Goal: Task Accomplishment & Management: Manage account settings

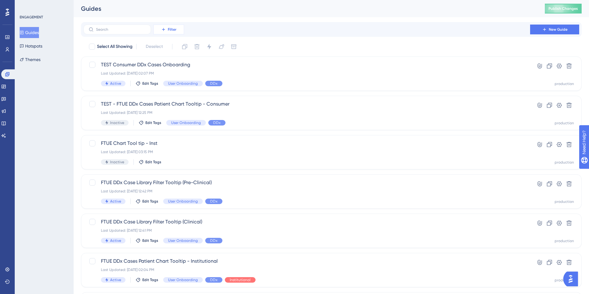
click at [161, 28] on icon at bounding box center [163, 29] width 5 height 5
click at [166, 88] on div "Status Status" at bounding box center [174, 84] width 25 height 12
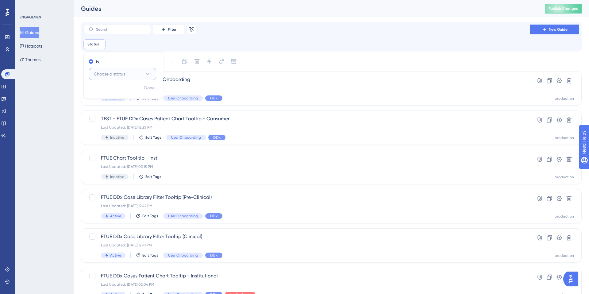
click at [124, 74] on span "Choose a status" at bounding box center [109, 73] width 31 height 7
click at [109, 92] on span "Active" at bounding box center [103, 92] width 12 height 7
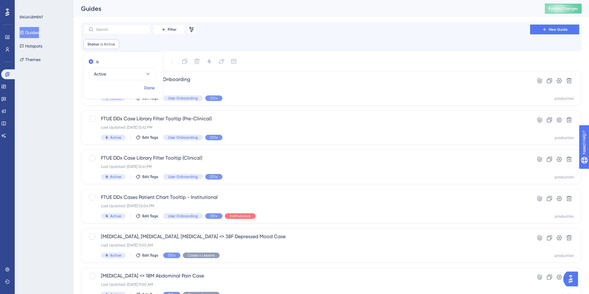
click at [149, 90] on span "Done" at bounding box center [149, 87] width 10 height 7
click at [173, 30] on span "Filter" at bounding box center [172, 29] width 9 height 5
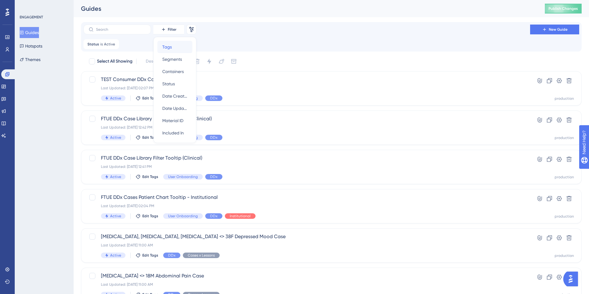
click at [170, 47] on span "Tags" at bounding box center [167, 46] width 10 height 7
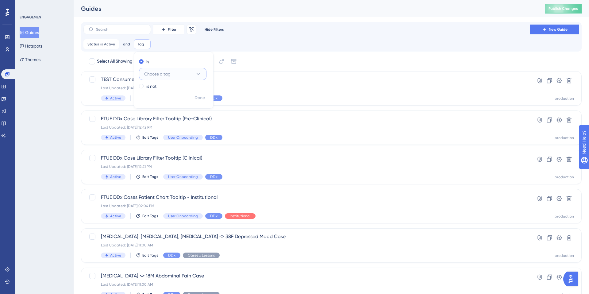
click at [156, 72] on span "Choose a tag" at bounding box center [157, 73] width 26 height 7
click at [141, 87] on span at bounding box center [141, 86] width 5 height 5
click at [145, 85] on input "radio" at bounding box center [145, 85] width 0 height 0
click at [151, 85] on span "Choose a tag" at bounding box center [157, 83] width 26 height 7
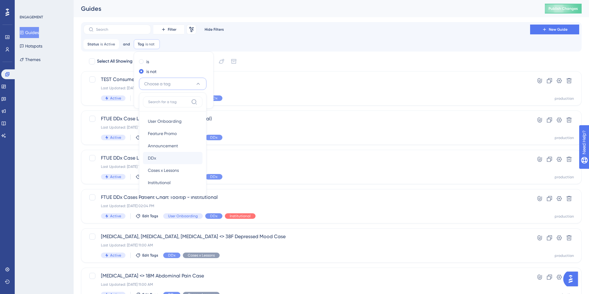
scroll to position [43, 0]
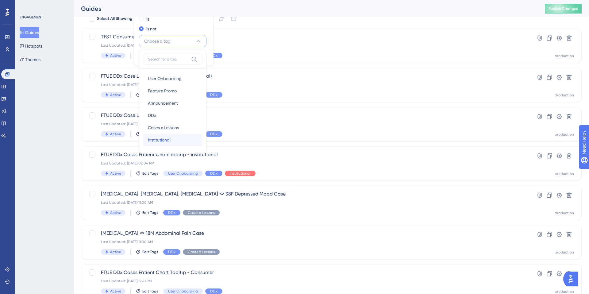
click at [158, 138] on span "Institutional" at bounding box center [159, 139] width 23 height 7
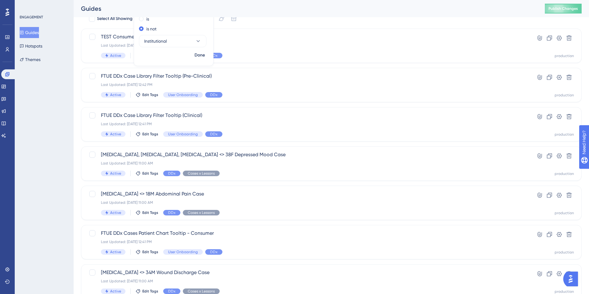
click at [286, 7] on div "Guides" at bounding box center [305, 8] width 448 height 9
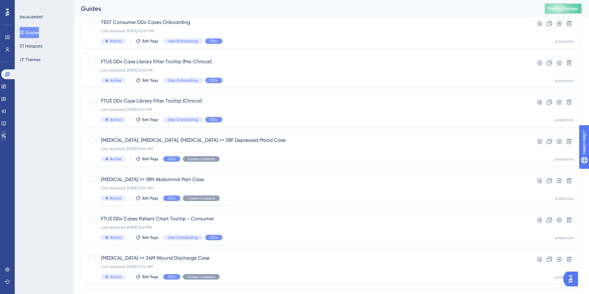
scroll to position [197, 0]
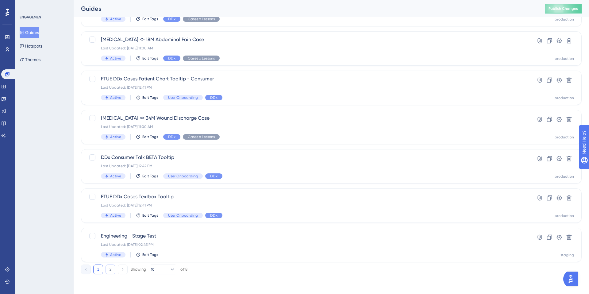
click at [109, 269] on button "2" at bounding box center [110, 269] width 10 height 10
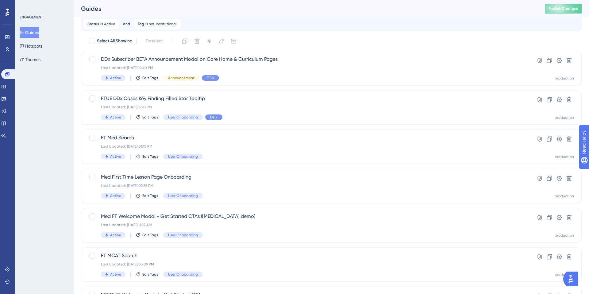
scroll to position [0, 0]
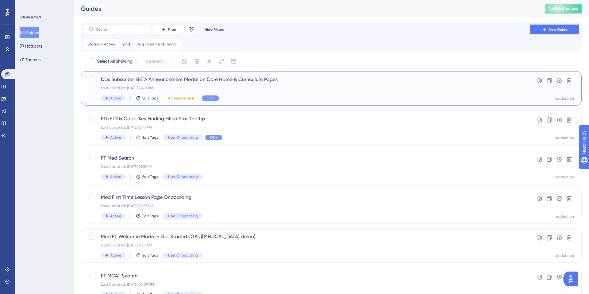
click at [179, 76] on span "DDx Subscriber BETA Announcement Modal on Core Home & Curriculum Pages" at bounding box center [306, 79] width 411 height 7
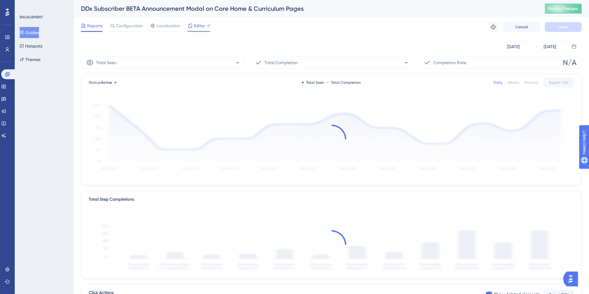
click at [194, 28] on span "Editor" at bounding box center [199, 25] width 11 height 7
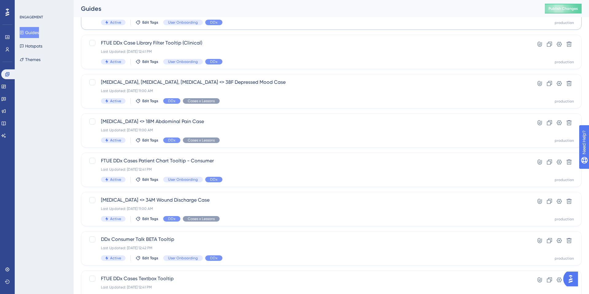
scroll to position [197, 0]
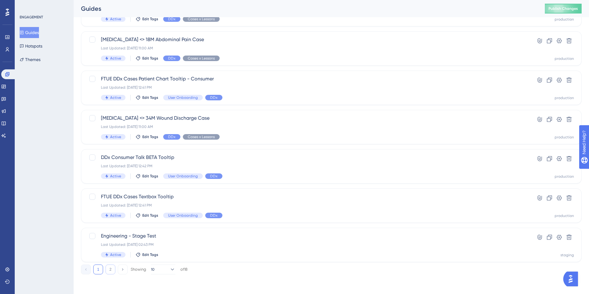
click at [111, 269] on button "2" at bounding box center [110, 269] width 10 height 10
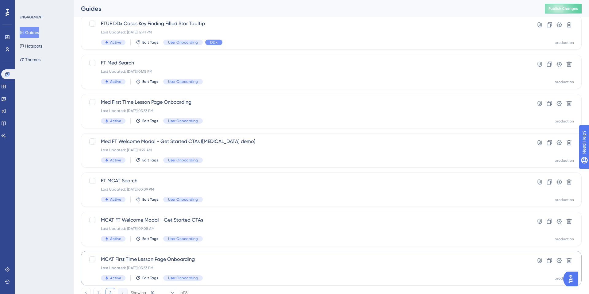
scroll to position [118, 0]
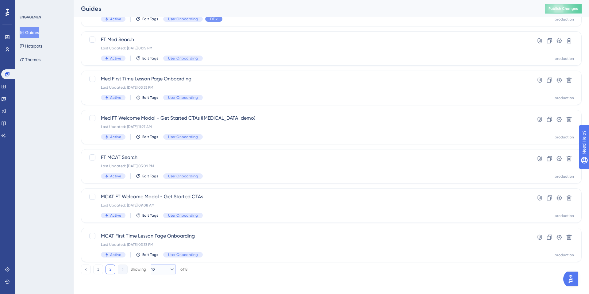
click at [162, 271] on button "10" at bounding box center [163, 269] width 25 height 10
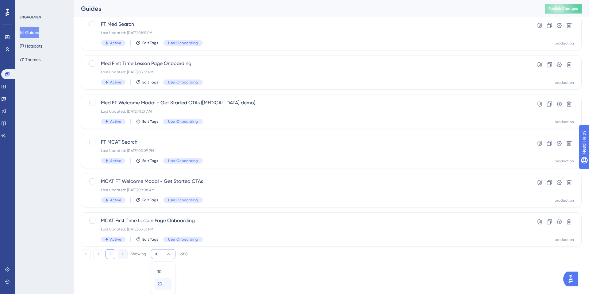
click at [162, 280] on div "20 20" at bounding box center [163, 283] width 12 height 12
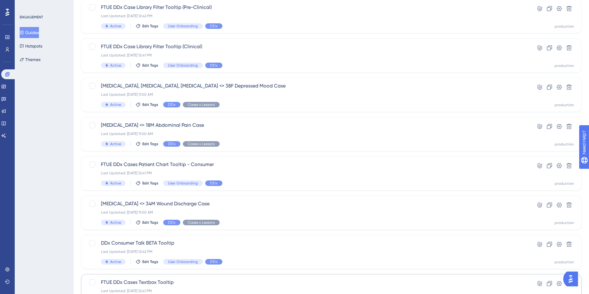
scroll to position [0, 0]
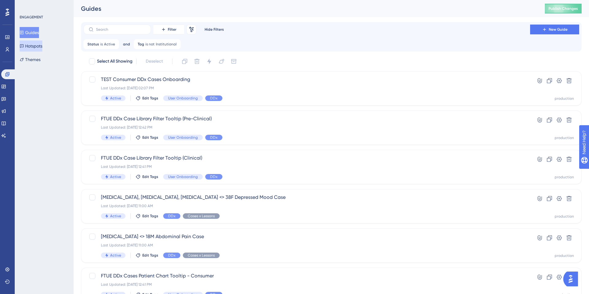
click at [38, 48] on button "Hotspots" at bounding box center [31, 45] width 23 height 11
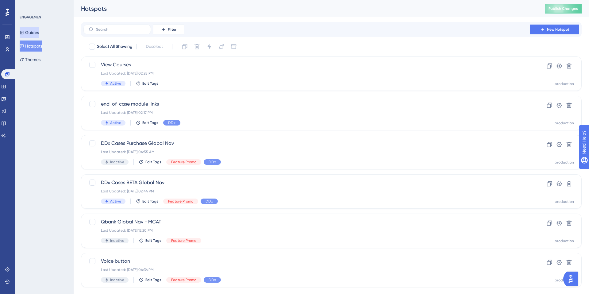
click at [36, 35] on button "Guides" at bounding box center [29, 32] width 19 height 11
click at [39, 33] on button "Guides" at bounding box center [29, 32] width 19 height 11
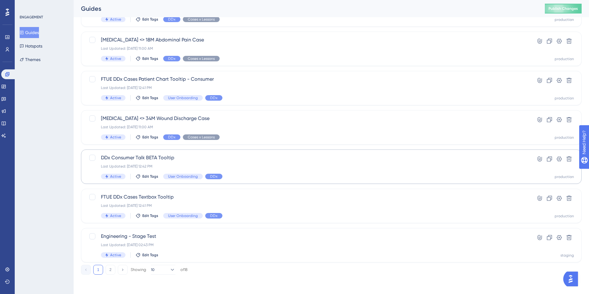
scroll to position [197, 0]
click at [111, 271] on button "2" at bounding box center [110, 269] width 10 height 10
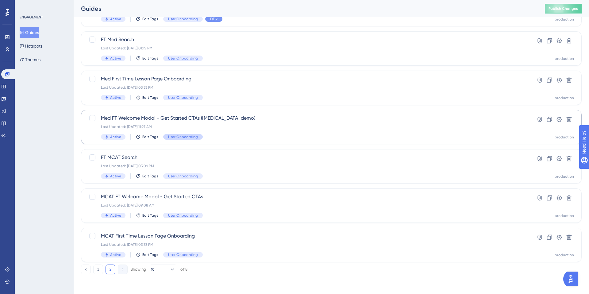
scroll to position [0, 0]
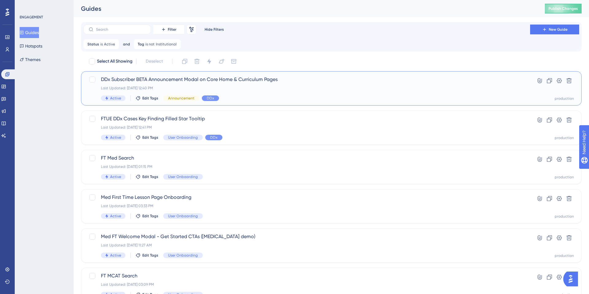
click at [236, 90] on div "Last Updated: Sep 17 2025, 12:40 PM" at bounding box center [306, 88] width 411 height 5
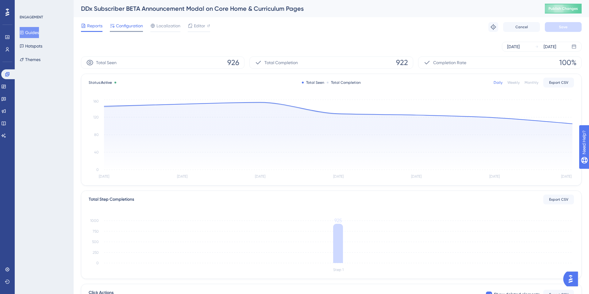
click at [128, 29] on span "Configuration" at bounding box center [129, 25] width 27 height 7
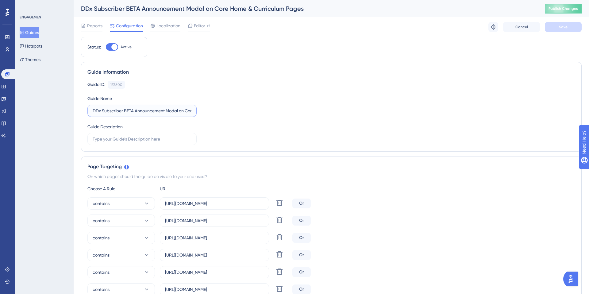
click at [125, 111] on input "DDx Subscriber BETA Announcement Modal on Core Home & Curriculum Pages" at bounding box center [142, 110] width 99 height 7
drag, startPoint x: 99, startPoint y: 110, endPoint x: 217, endPoint y: 126, distance: 119.1
click at [218, 126] on div "Guide ID: 137800 Copy Guide Name DDx Subscriber BETA Announcement Modal on Core…" at bounding box center [330, 113] width 487 height 64
click at [217, 126] on div "Guide ID: 137800 Copy Guide Name DDx Subscriber BETA Announcement Modal on Core…" at bounding box center [330, 113] width 487 height 64
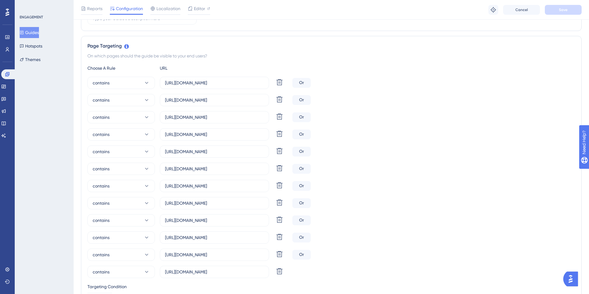
scroll to position [0, 0]
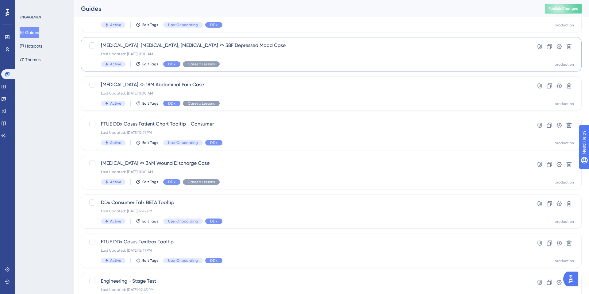
scroll to position [197, 0]
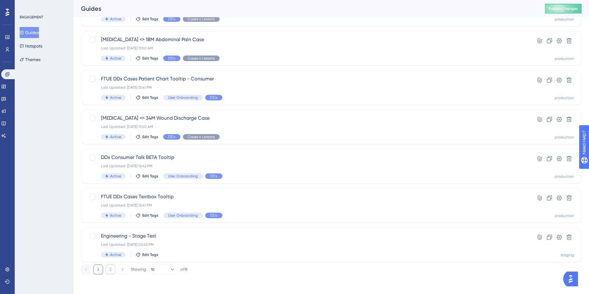
click at [108, 270] on button "2" at bounding box center [110, 269] width 10 height 10
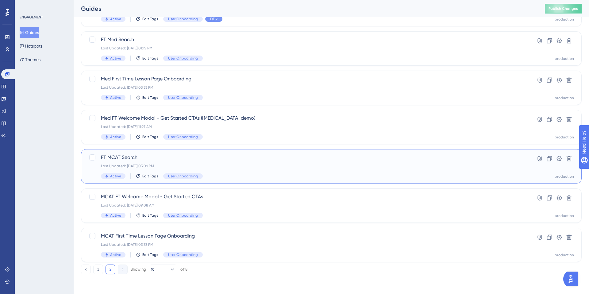
click at [167, 159] on span "FT MCAT Search" at bounding box center [306, 157] width 411 height 7
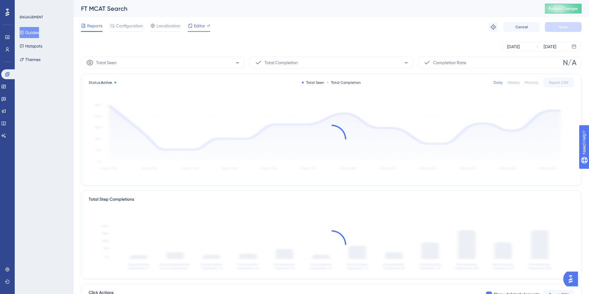
click at [201, 29] on span "Editor" at bounding box center [199, 25] width 11 height 7
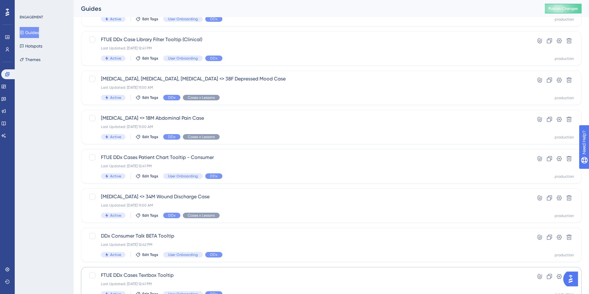
scroll to position [197, 0]
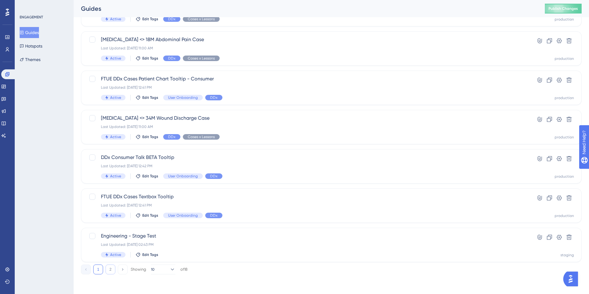
click at [112, 270] on button "2" at bounding box center [110, 269] width 10 height 10
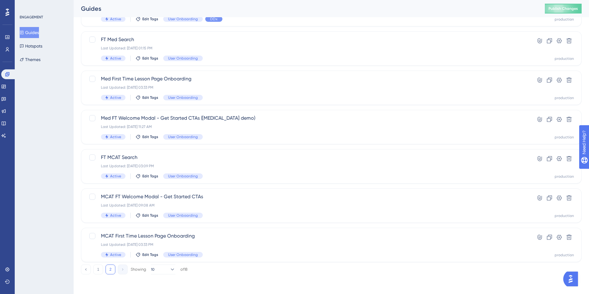
scroll to position [118, 0]
click at [212, 84] on div "Med First Time Lesson Page Onboarding Last Updated: Feb 14 2025, 03:33 PM Activ…" at bounding box center [306, 87] width 411 height 25
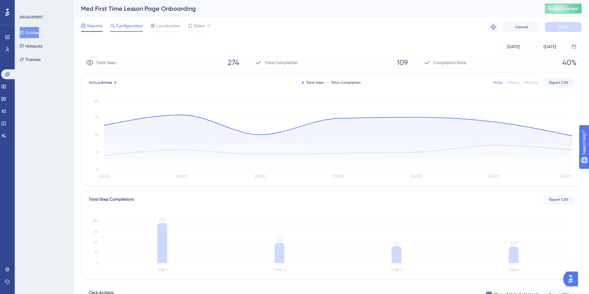
click at [129, 26] on span "Configuration" at bounding box center [129, 25] width 27 height 7
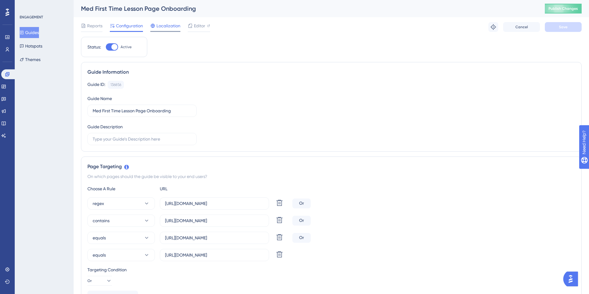
click at [173, 28] on span "Localization" at bounding box center [168, 25] width 24 height 7
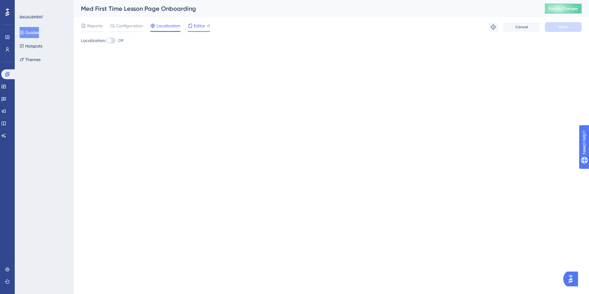
click at [204, 28] on span "Editor" at bounding box center [199, 25] width 11 height 7
